Goal: Obtain resource: Download file/media

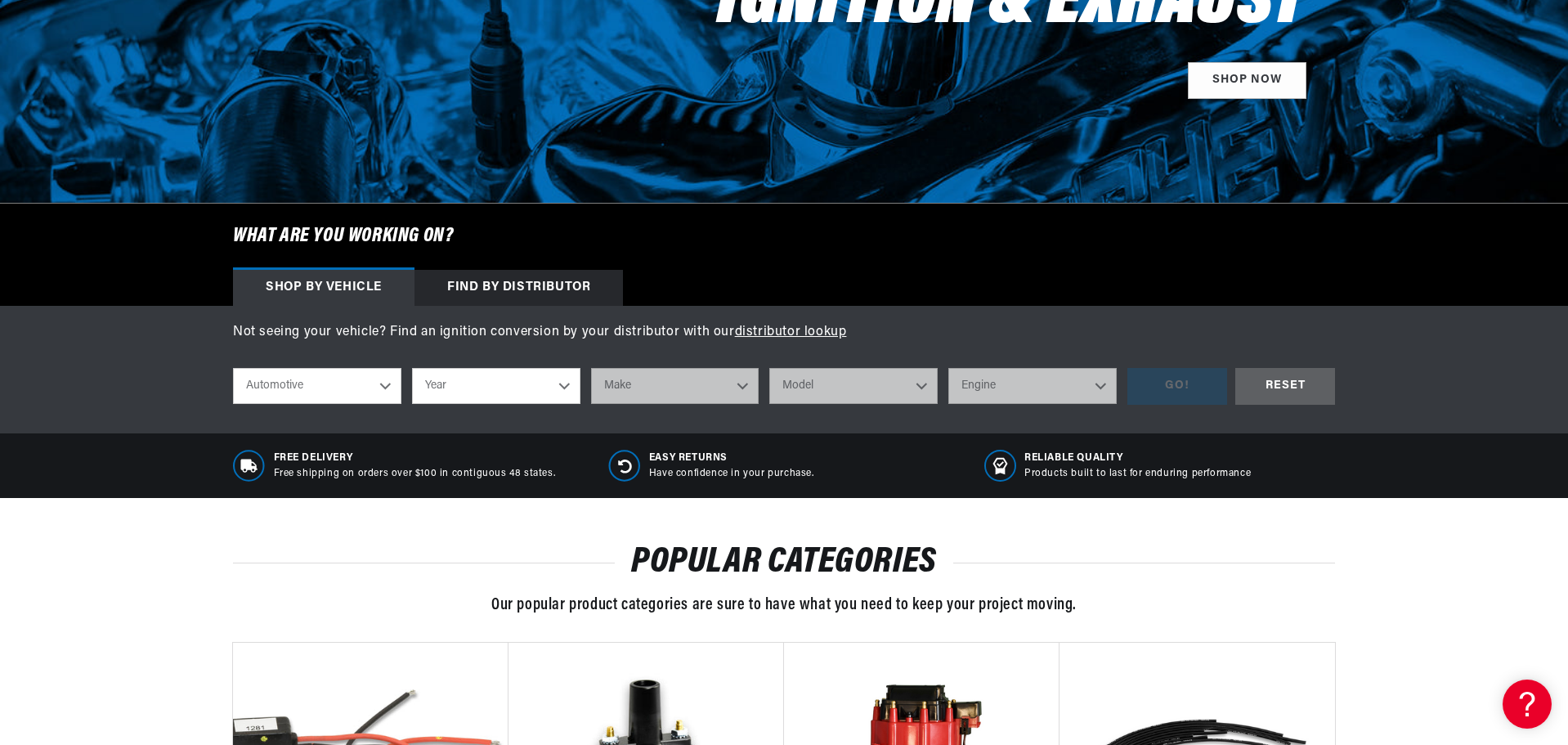
click at [564, 378] on select "Year 2024 2023 2022 2021 2020 2019 2018 2017 2016 2015 2014 2013 2012 2011 2010…" at bounding box center [496, 385] width 169 height 36
select select "1973"
click at [412, 368] on select "Year 2024 2023 2022 2021 2020 2019 2018 2017 2016 2015 2014 2013 2012 2011 2010…" at bounding box center [496, 385] width 169 height 36
select select "1973"
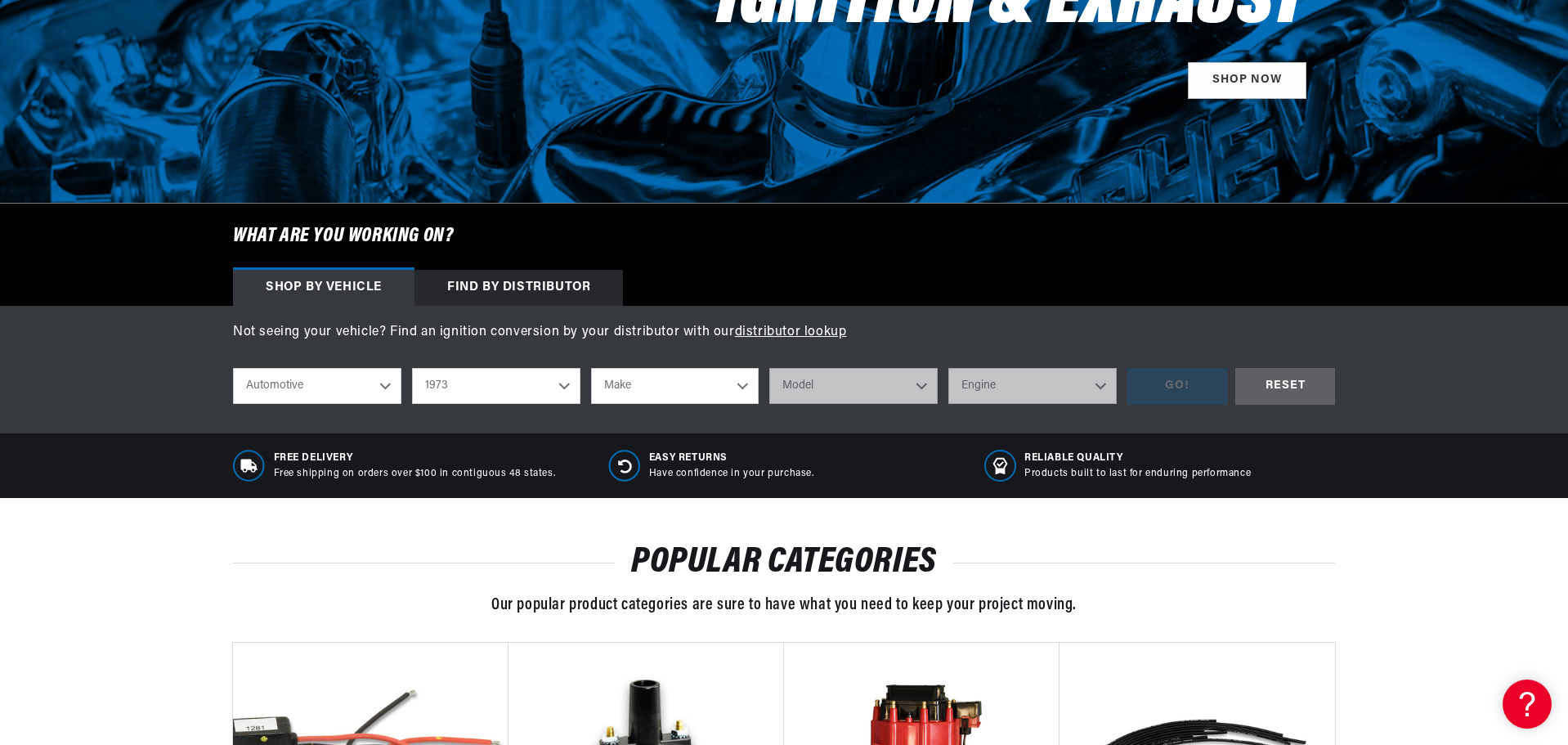
click at [751, 386] on select "Make Alfa Romeo American Motors Aston Martin Audi Austin Avanti Bentley BMW Bui…" at bounding box center [675, 385] width 169 height 36
select select "Toyota"
click at [591, 368] on select "Make Alfa Romeo American Motors Aston Martin Audi Austin Avanti Bentley BMW Bui…" at bounding box center [675, 385] width 169 height 36
select select "Toyota"
click at [920, 388] on select "Model Carina Celica Corolla Corona Land Cruiser Mark II" at bounding box center [854, 385] width 169 height 36
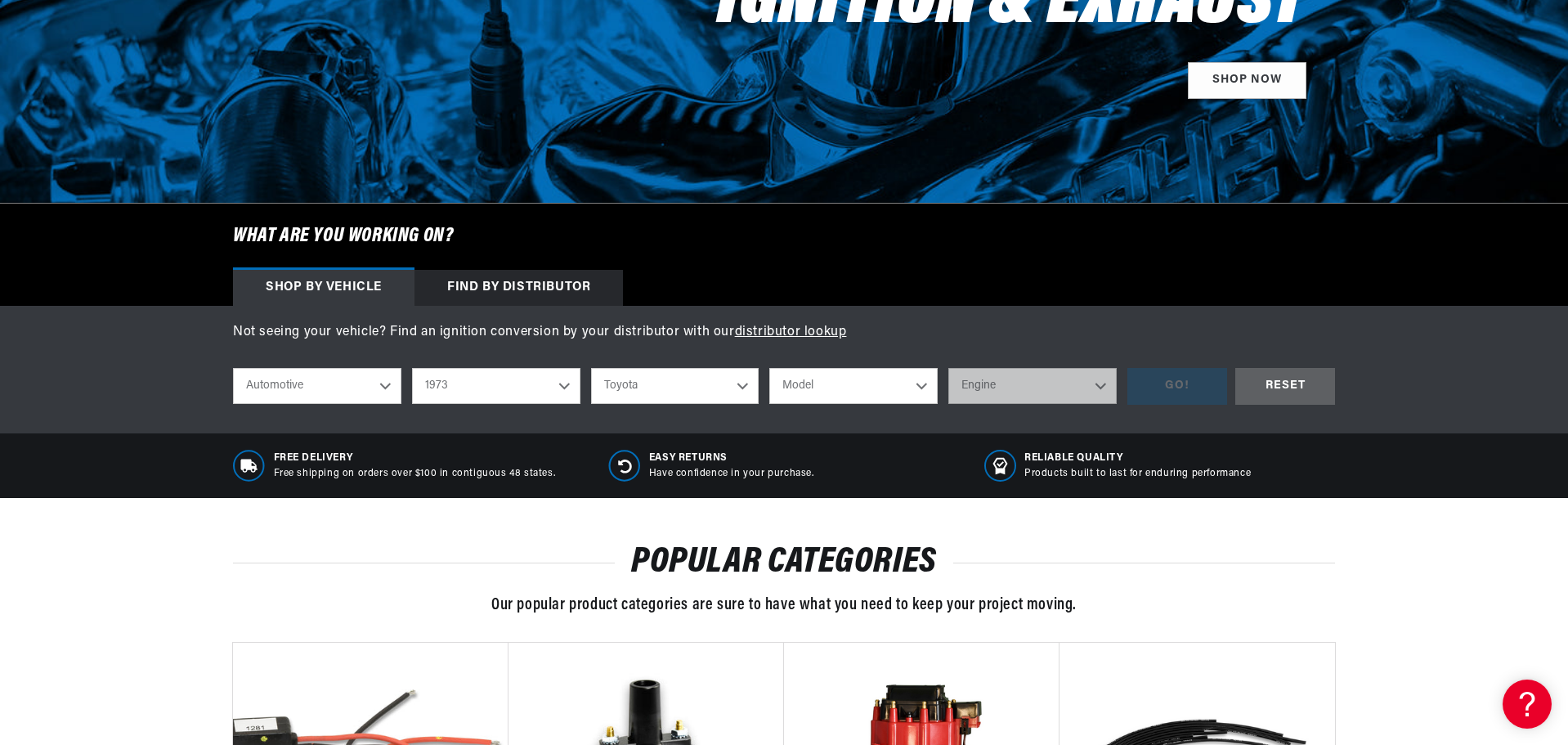
select select "Land-Cruiser"
click at [770, 368] on select "Model Carina Celica Corolla Corona Land Cruiser Mark II" at bounding box center [854, 385] width 169 height 36
select select "Land-Cruiser"
click at [1090, 387] on select "Engine 3.9L" at bounding box center [1033, 385] width 169 height 36
select select "3.9L"
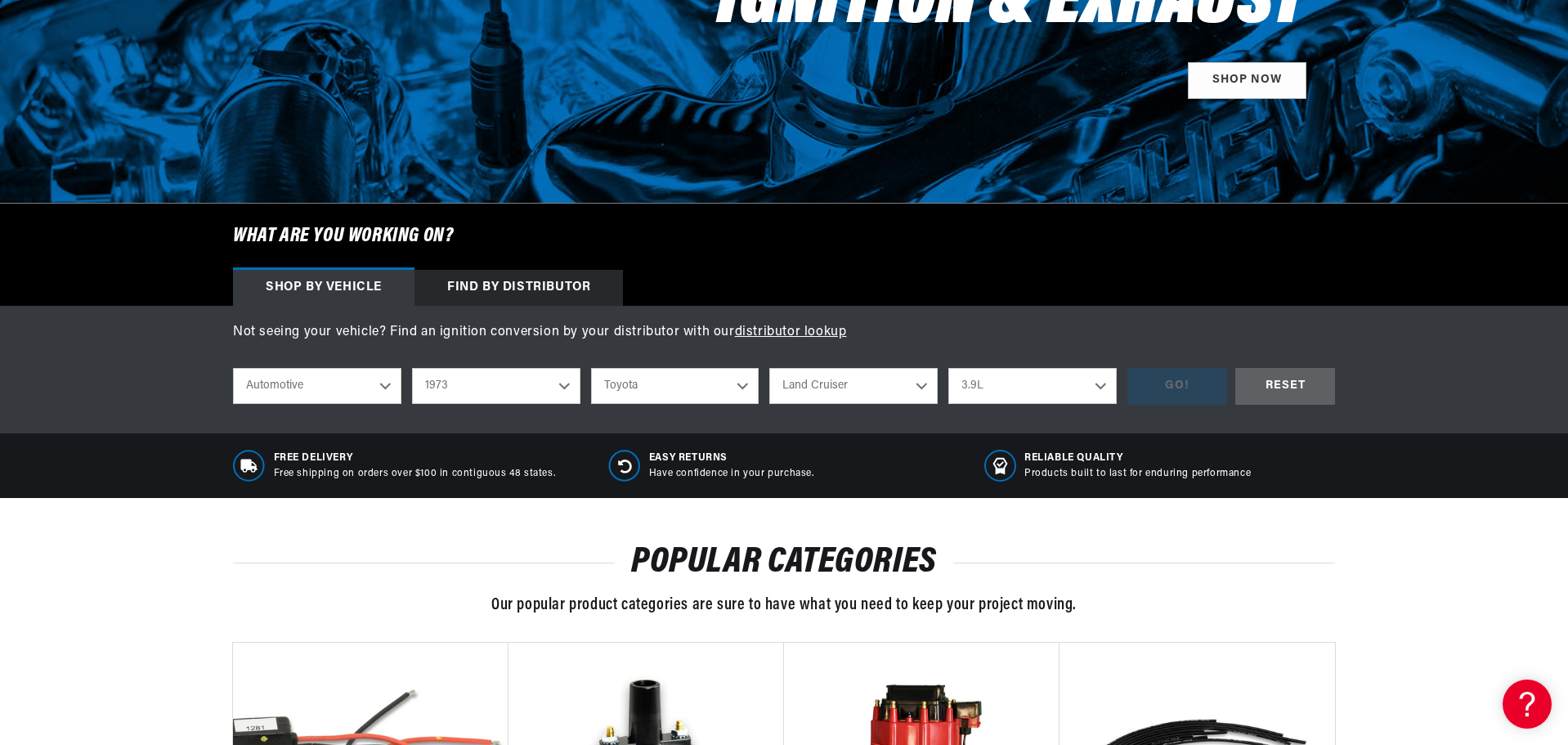
click at [948, 368] on select "Engine 3.9L" at bounding box center [1033, 385] width 169 height 36
select select "3.9L"
click at [1160, 392] on div "GO!" at bounding box center [1177, 386] width 100 height 37
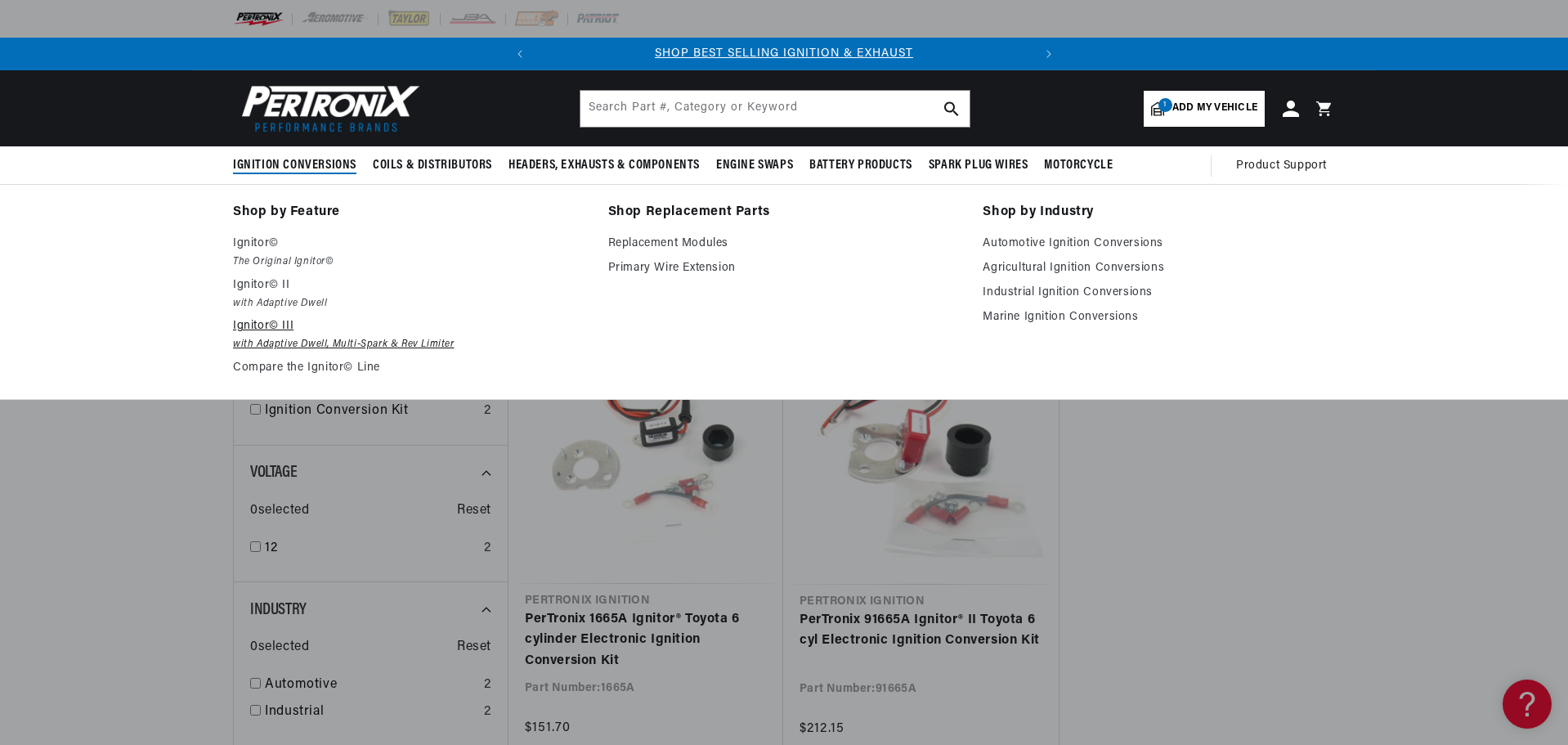
click at [363, 343] on em "with Adaptive Dwell, Multi-Spark & Rev Limiter" at bounding box center [409, 345] width 353 height 18
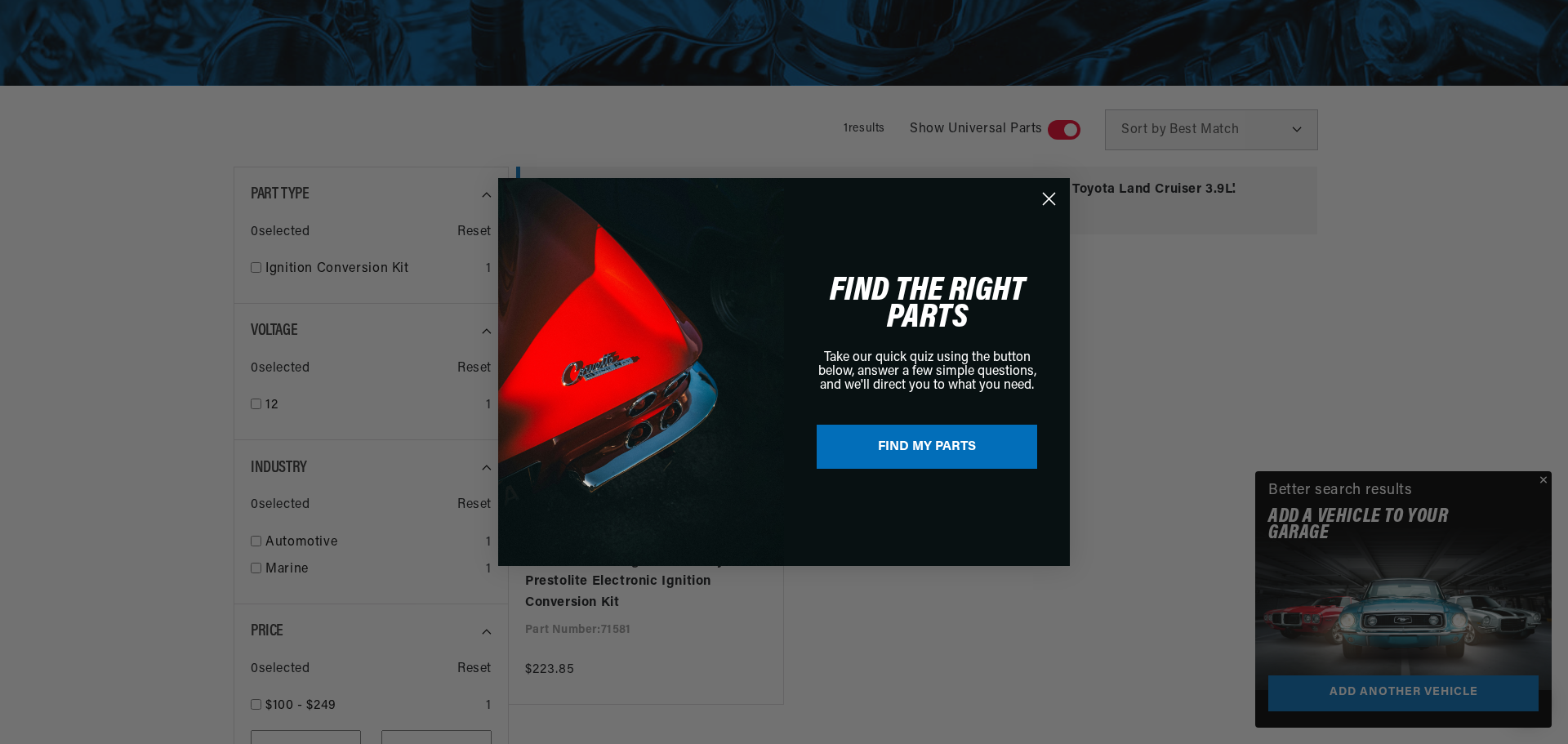
drag, startPoint x: 1047, startPoint y: 198, endPoint x: 1048, endPoint y: 223, distance: 25.0
click at [1048, 198] on icon "Close dialog" at bounding box center [1049, 199] width 11 height 11
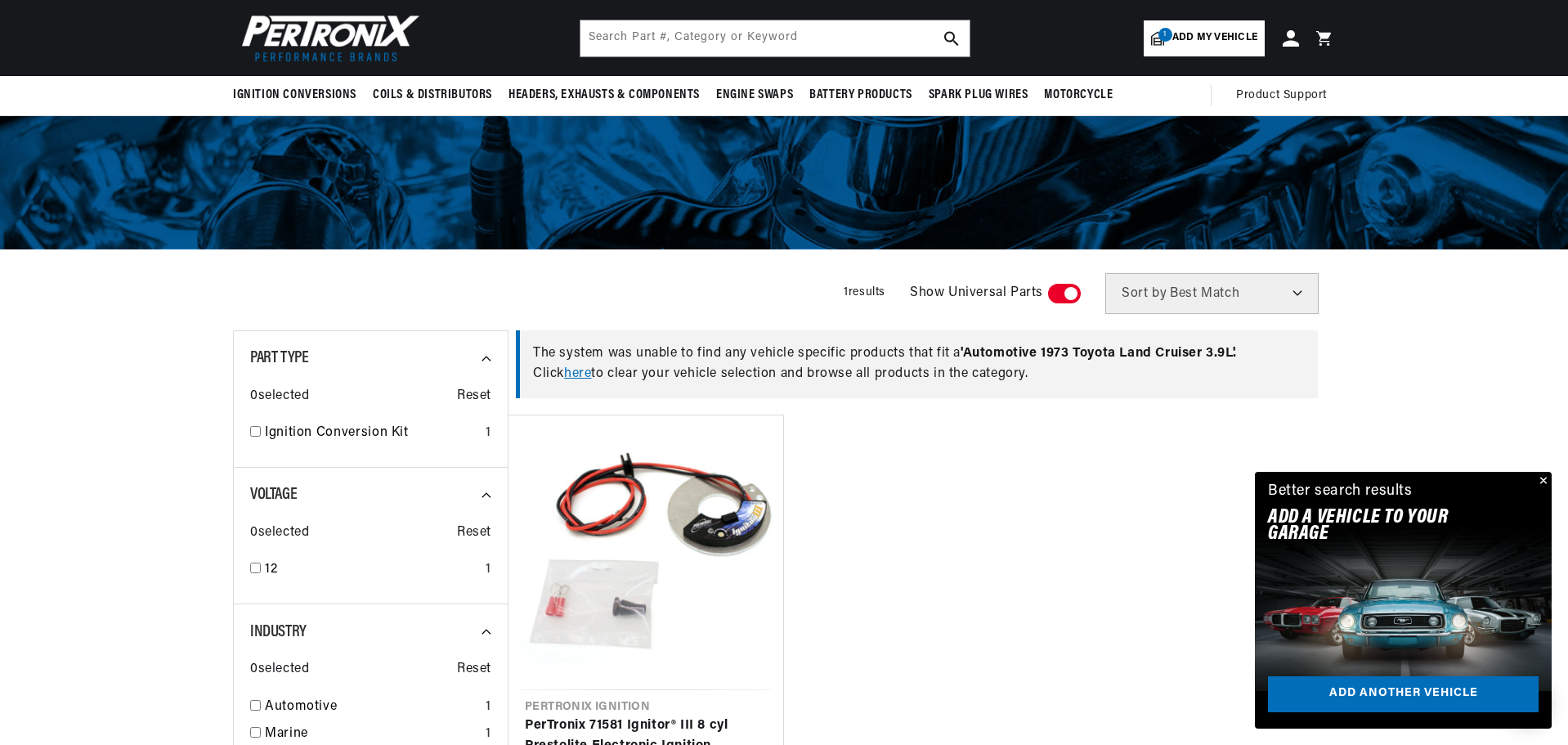
scroll to position [0, 495]
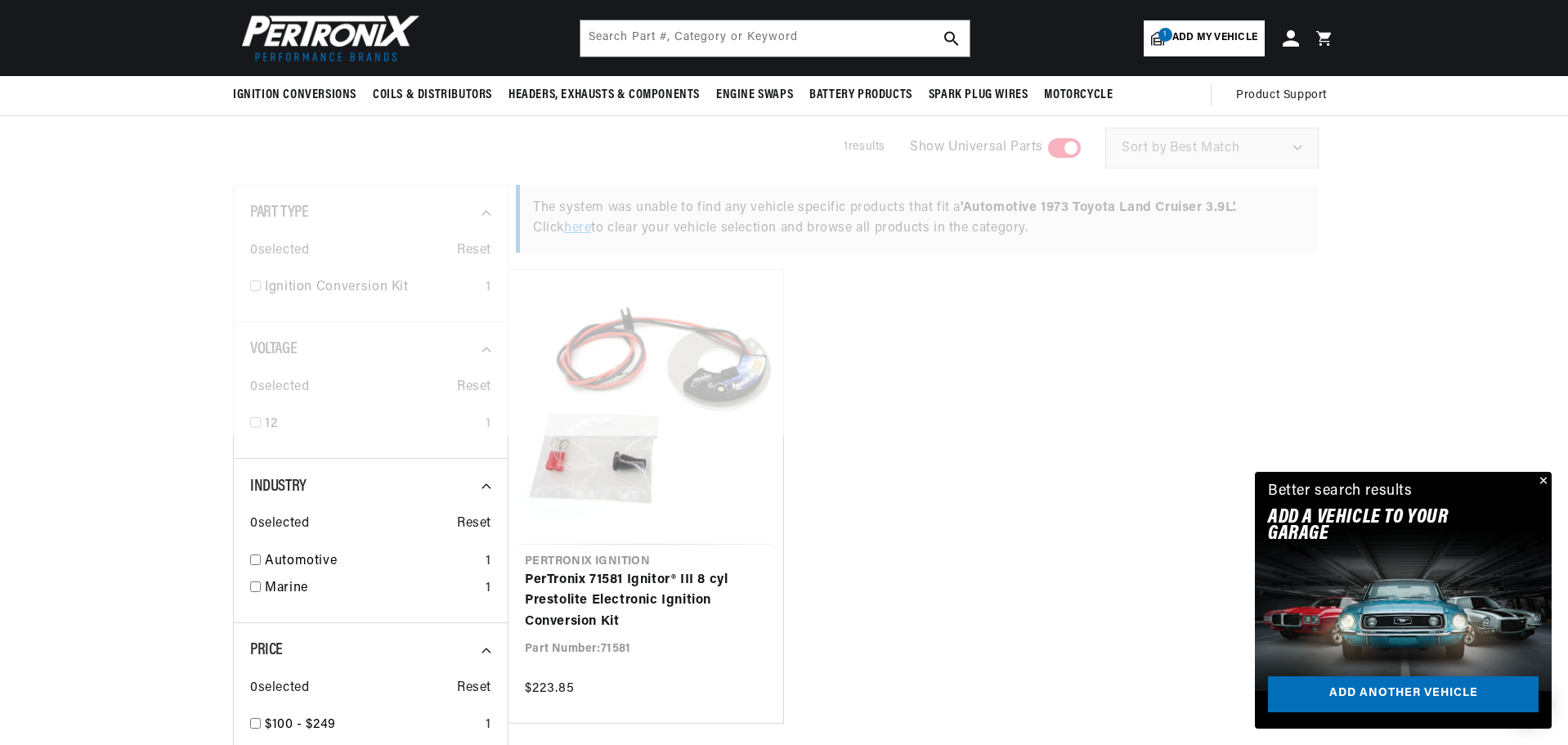
scroll to position [246, 0]
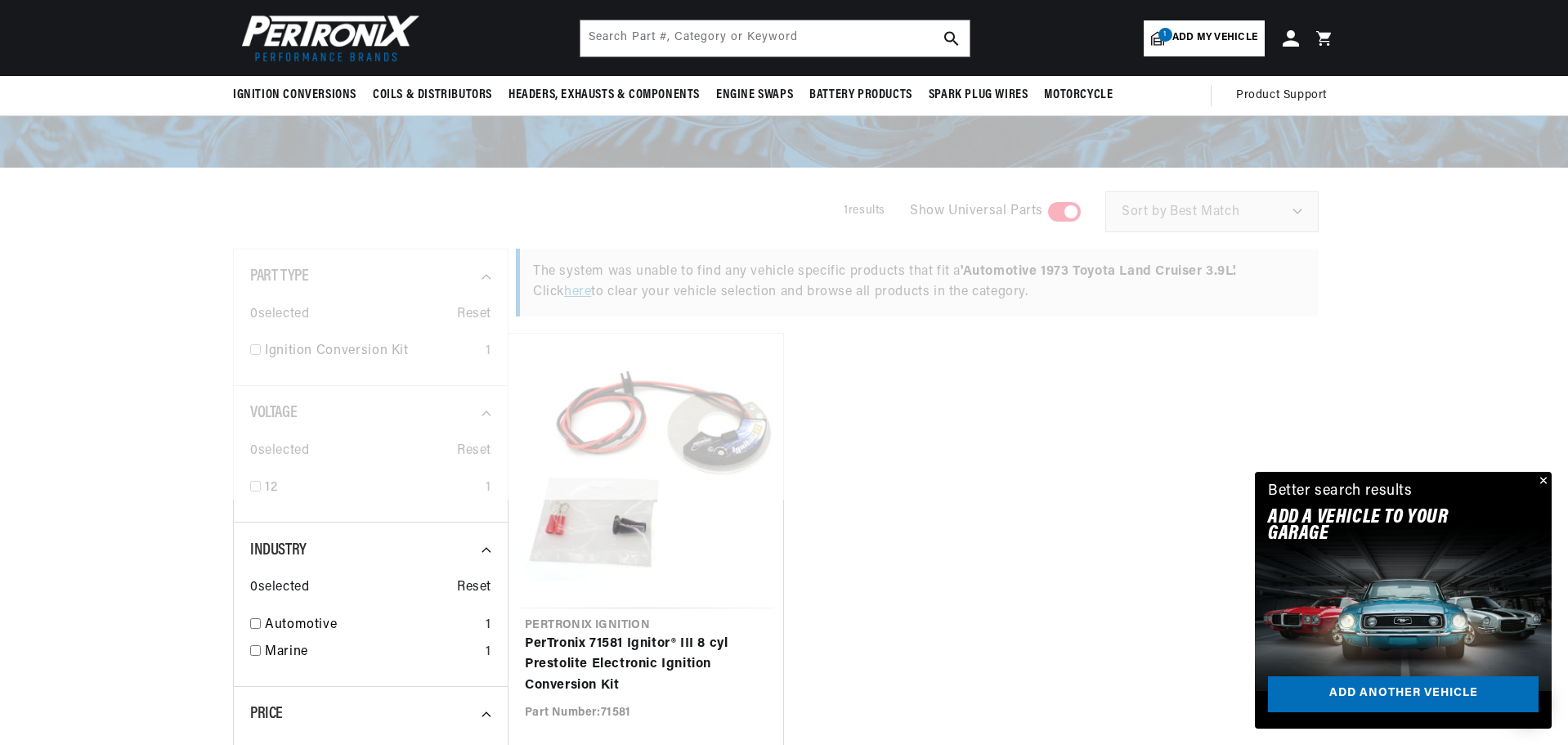
click at [1541, 478] on button "Close" at bounding box center [1541, 481] width 19 height 19
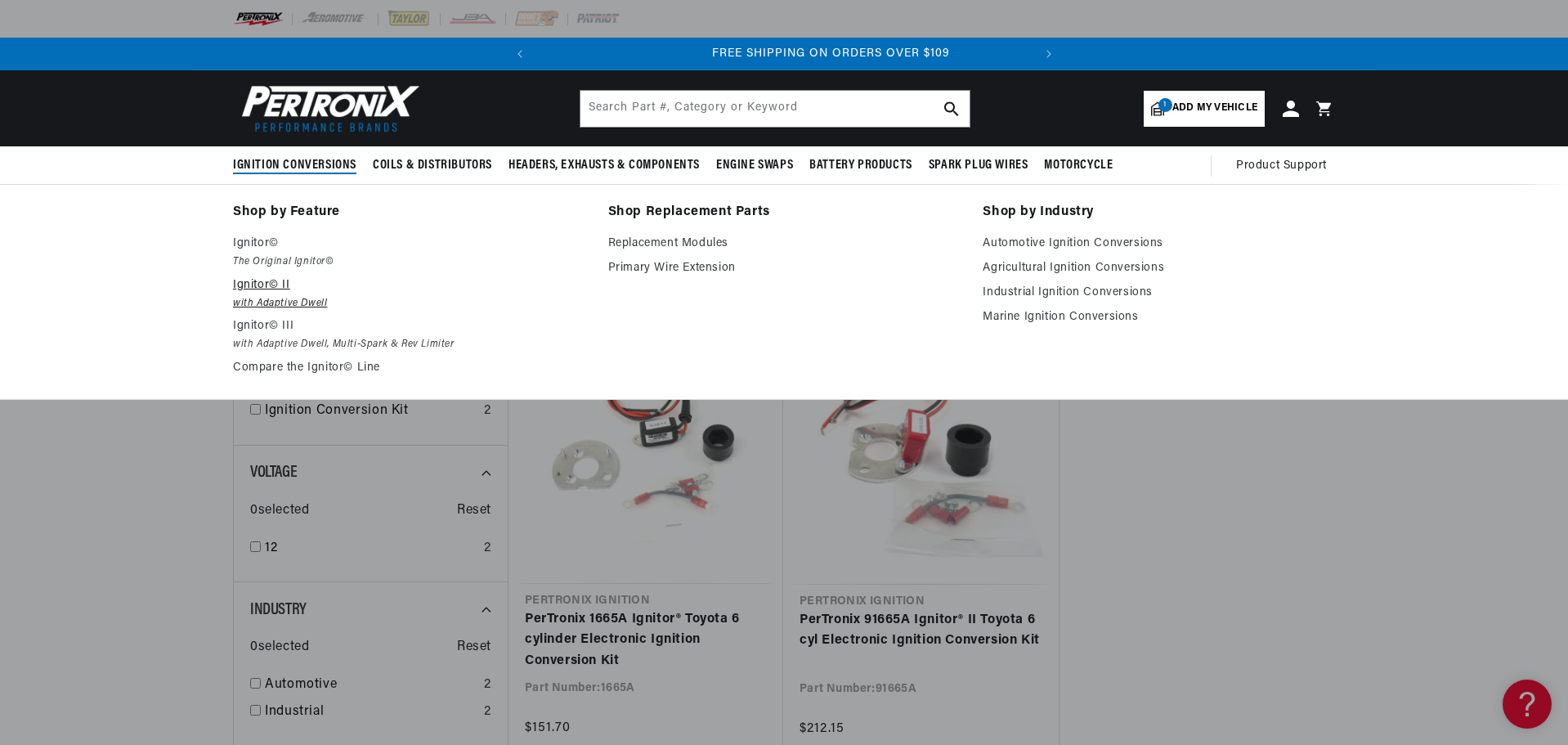
scroll to position [0, 495]
click at [328, 370] on link "Compare the Ignitor© Line" at bounding box center [409, 368] width 353 height 19
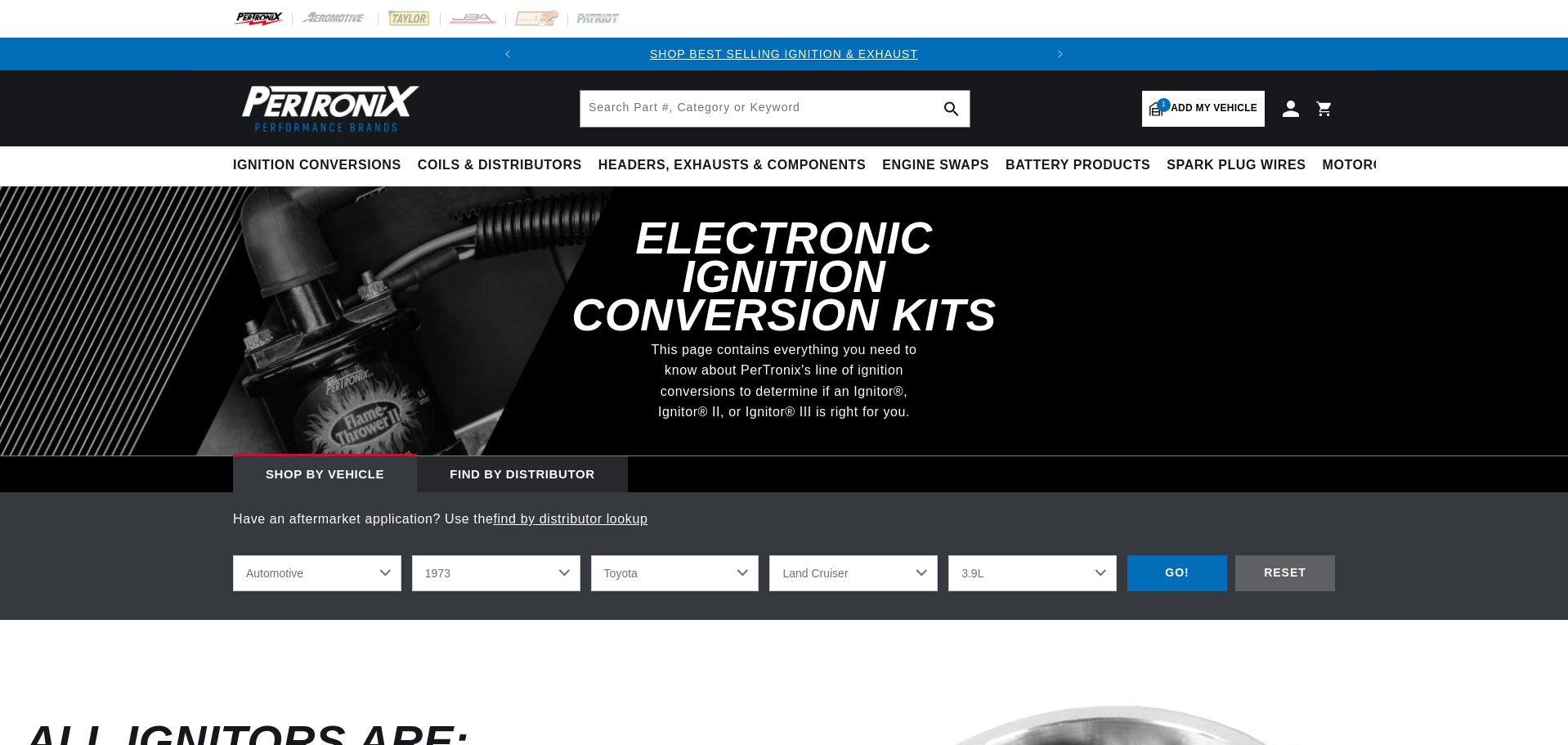
select select "1973"
select select "Toyota"
select select "Land-Cruiser"
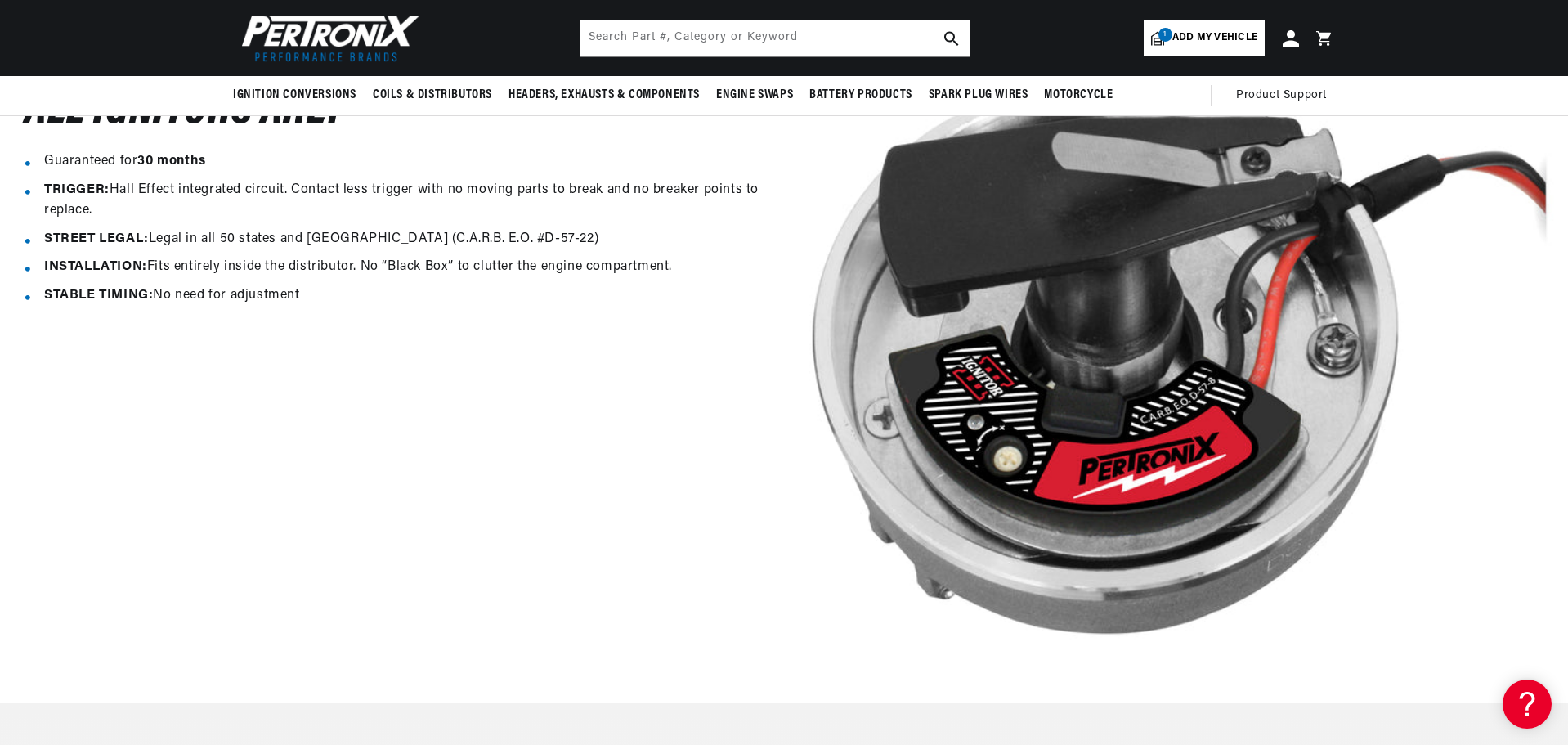
scroll to position [327, 0]
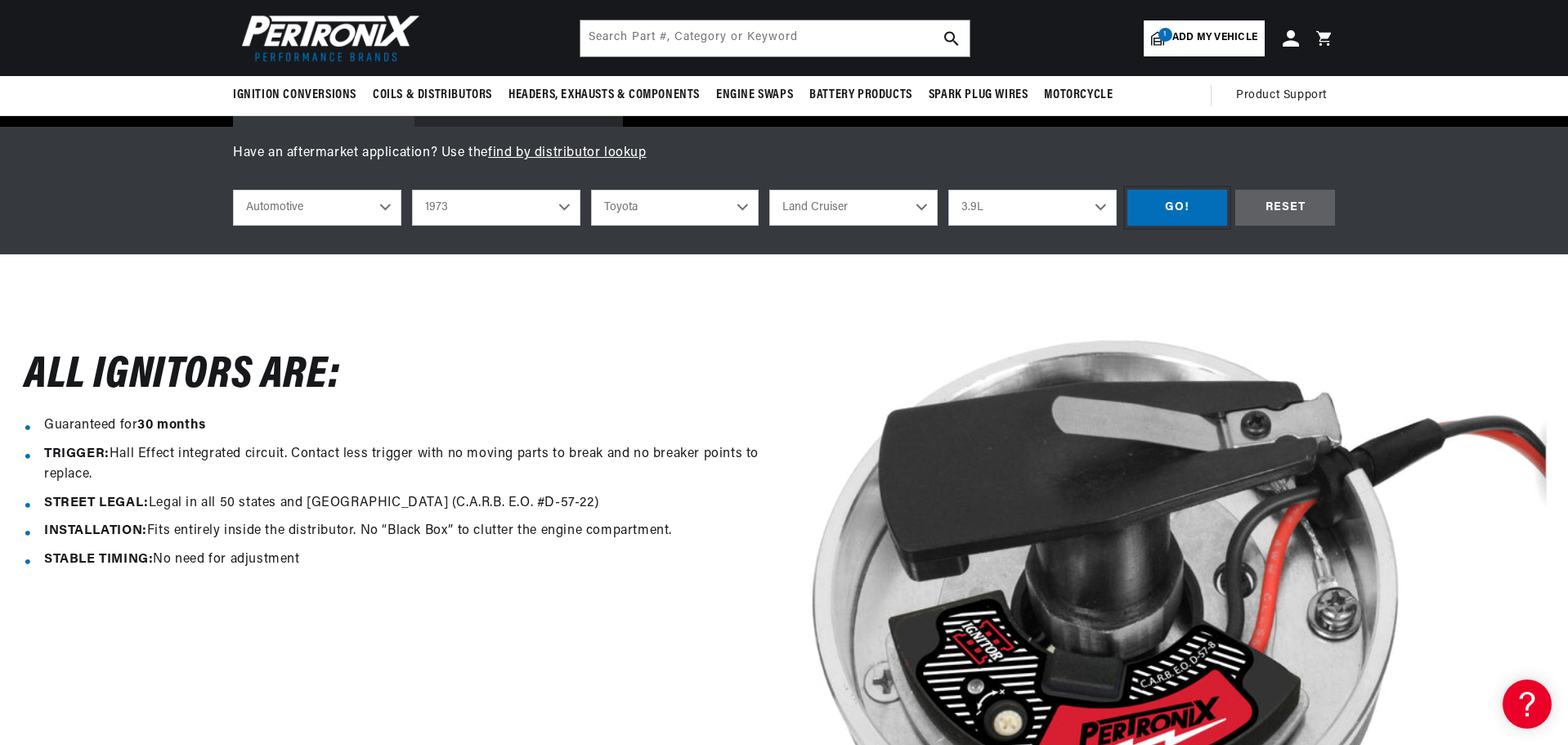
click at [1181, 206] on div "GO!" at bounding box center [1177, 208] width 100 height 37
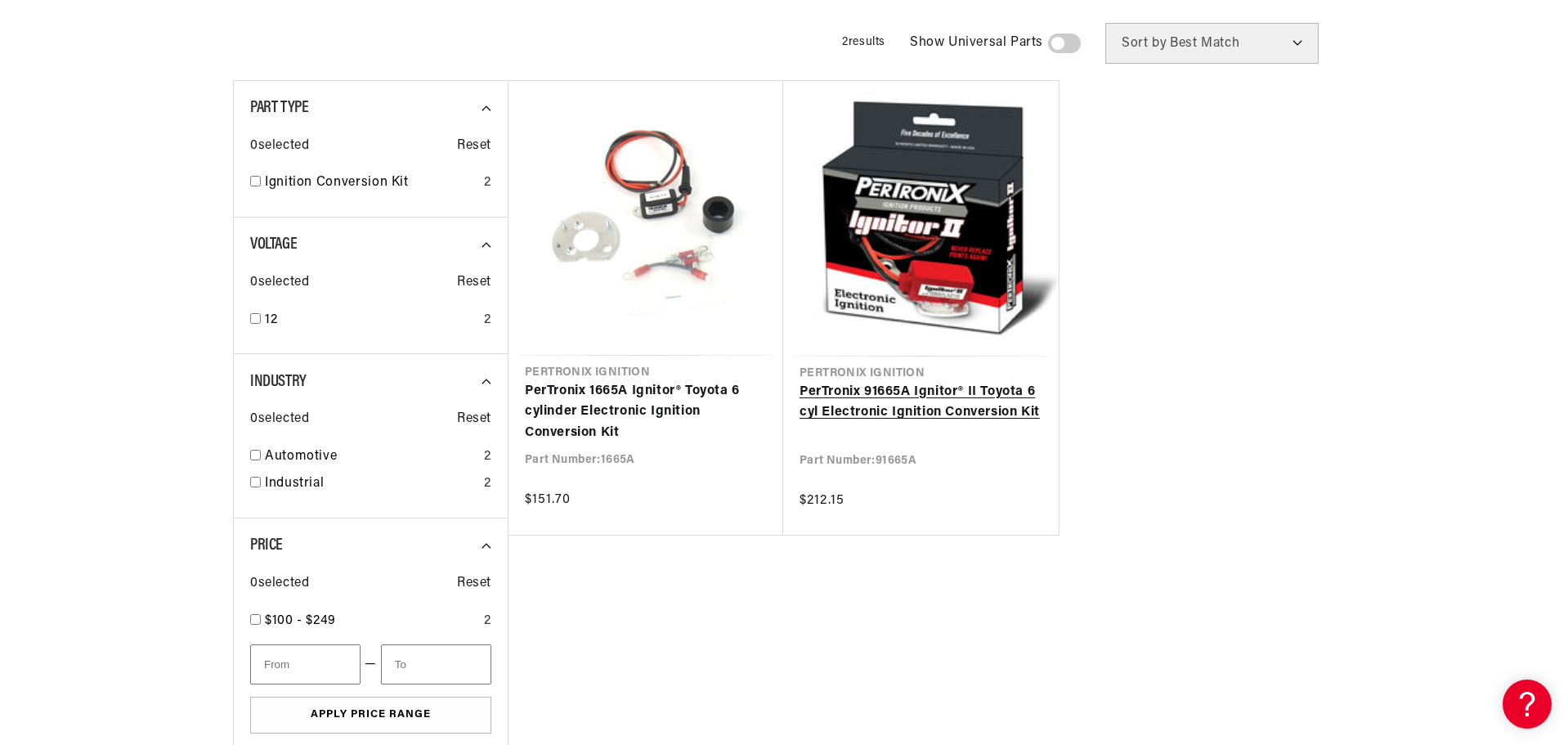
scroll to position [246, 0]
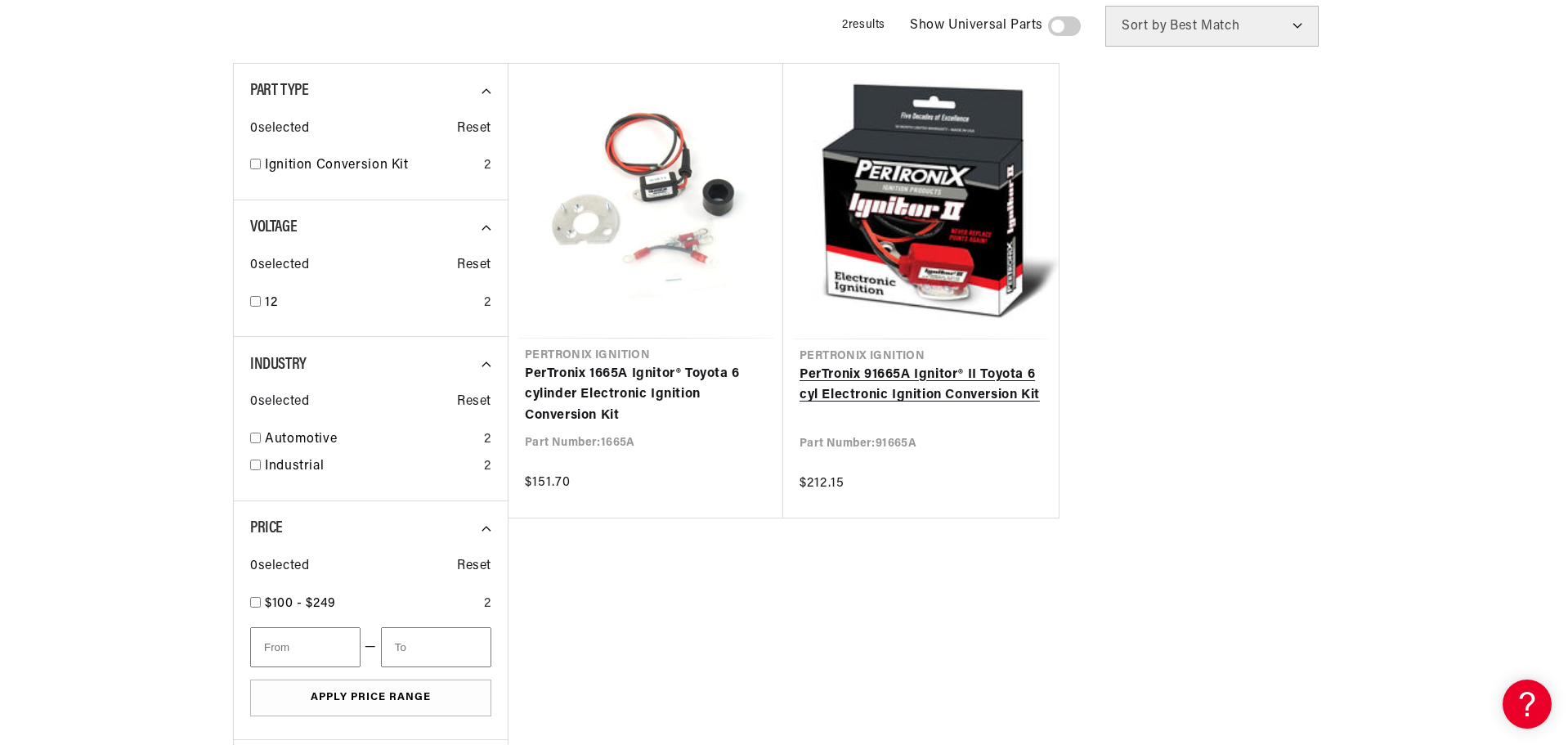
click at [883, 381] on link "PerTronix 91665A Ignitor® II Toyota 6 cyl Electronic Ignition Conversion Kit" at bounding box center [921, 385] width 243 height 42
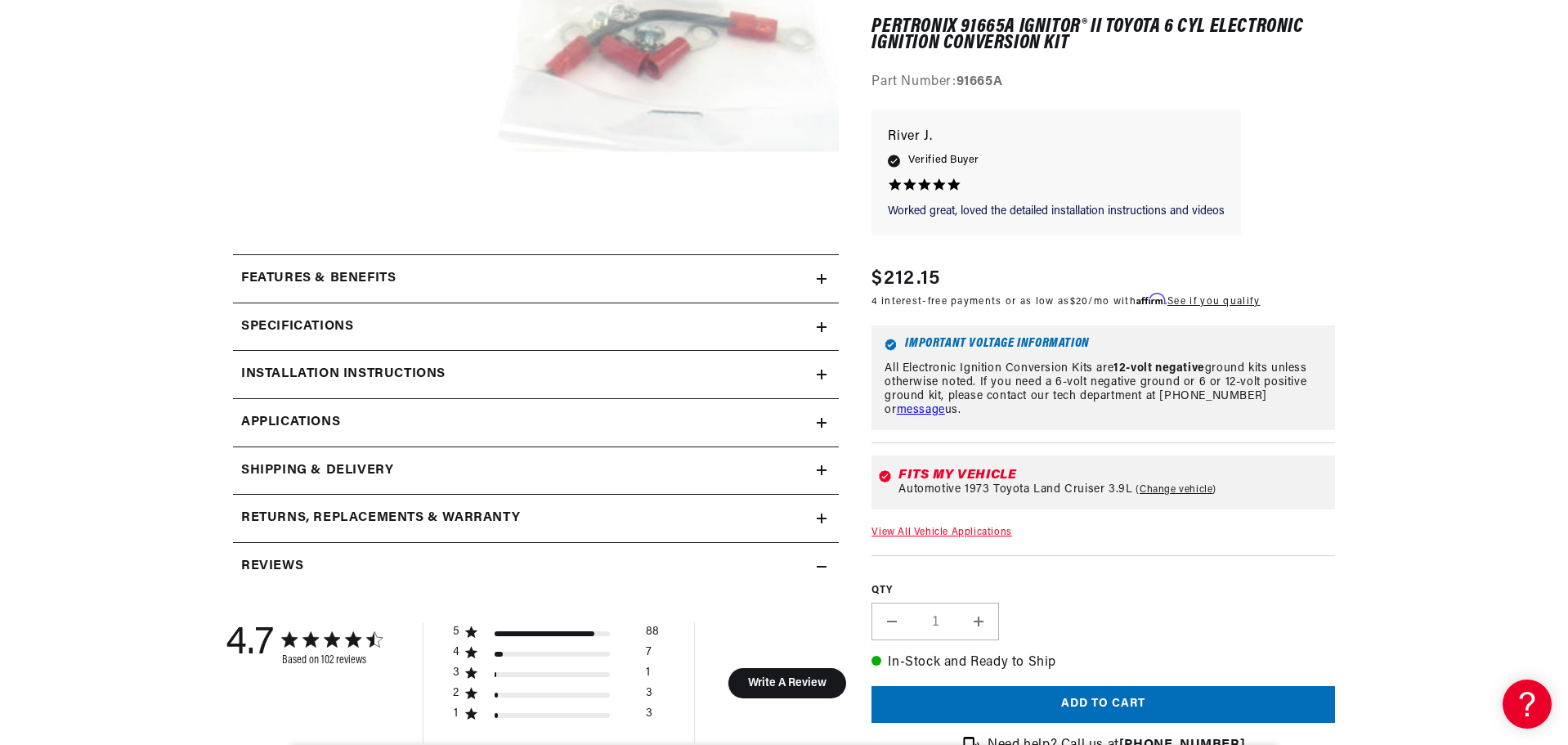
scroll to position [573, 0]
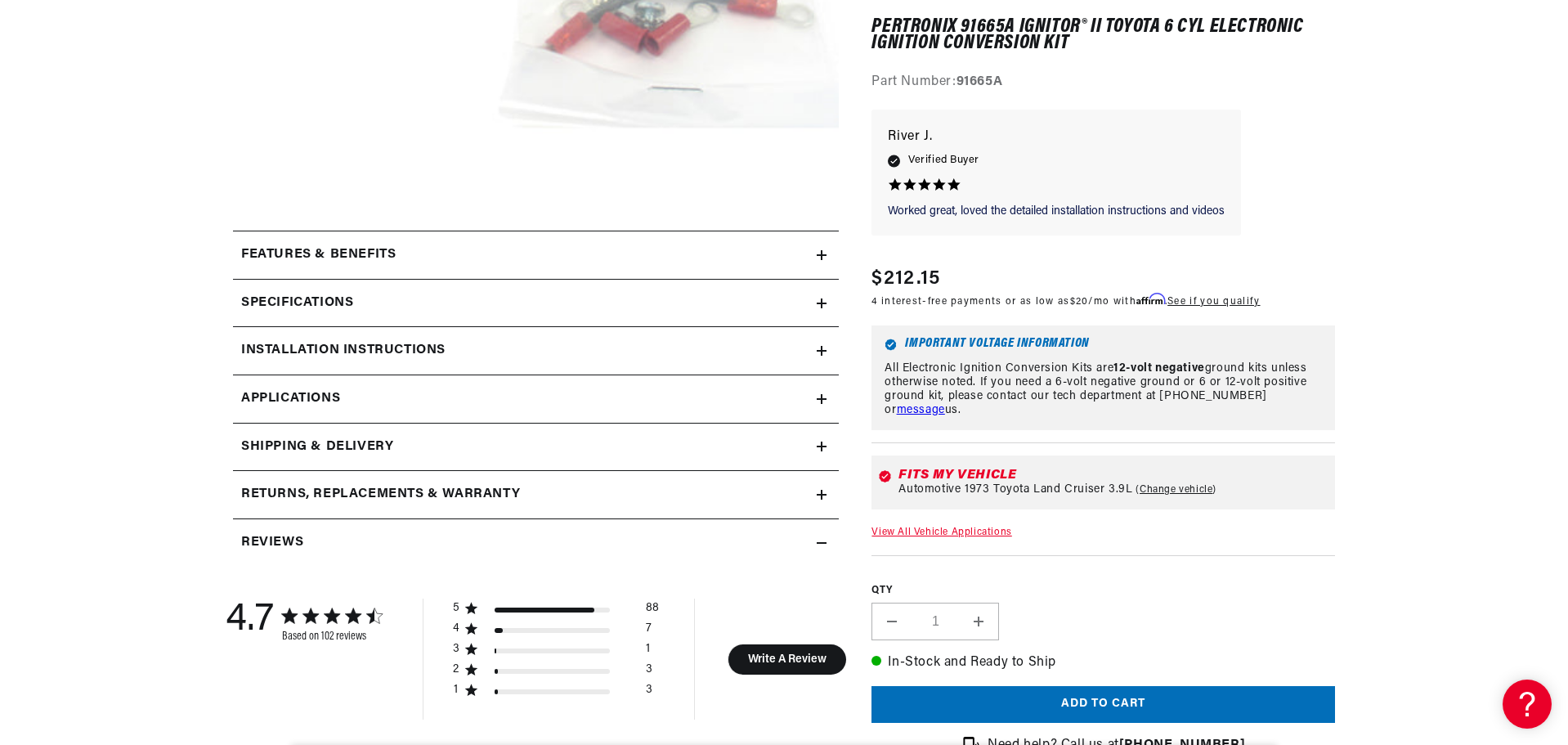
click at [825, 347] on icon at bounding box center [822, 350] width 10 height 10
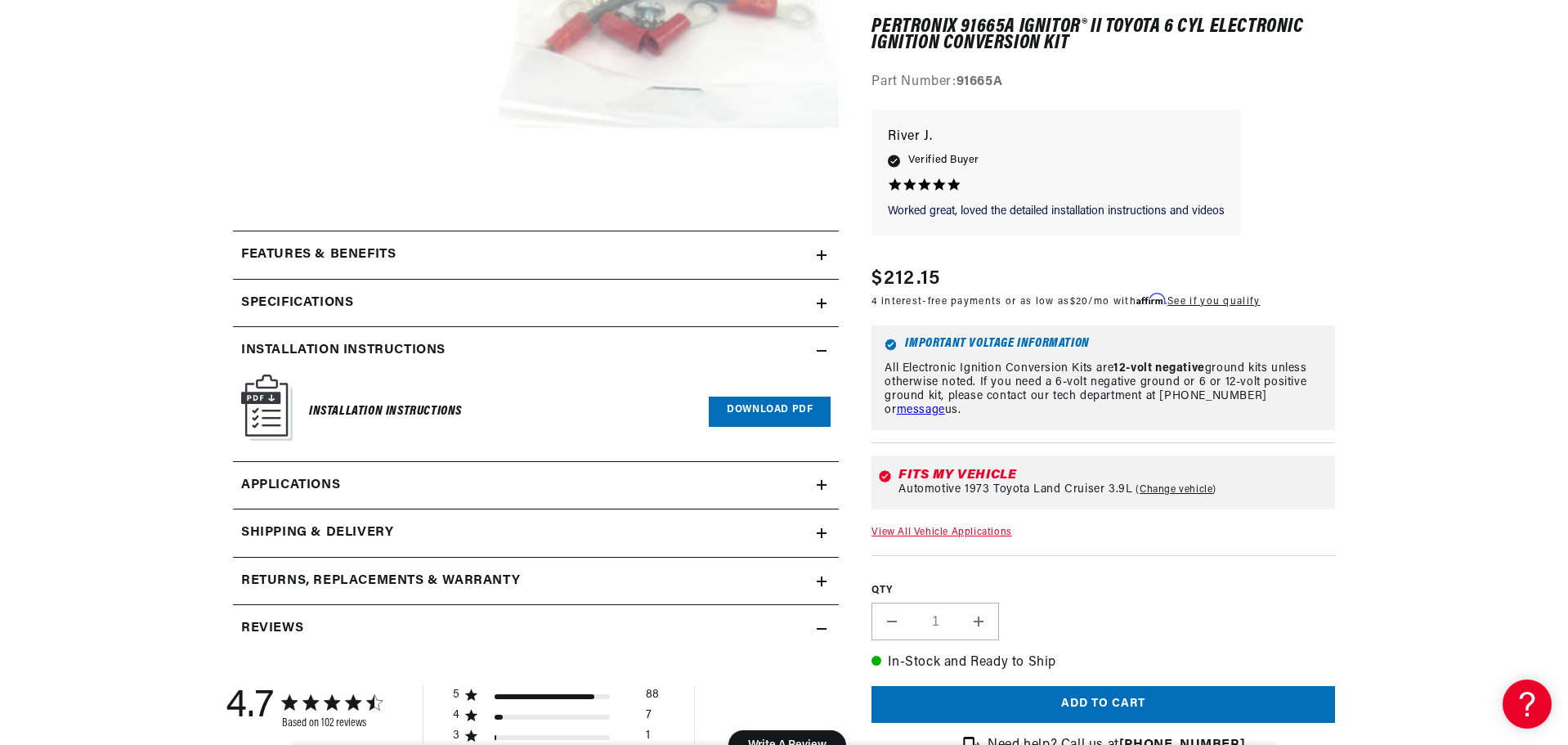
scroll to position [0, 0]
click at [768, 421] on link "Download PDF" at bounding box center [770, 411] width 122 height 31
